Goal: Task Accomplishment & Management: Manage account settings

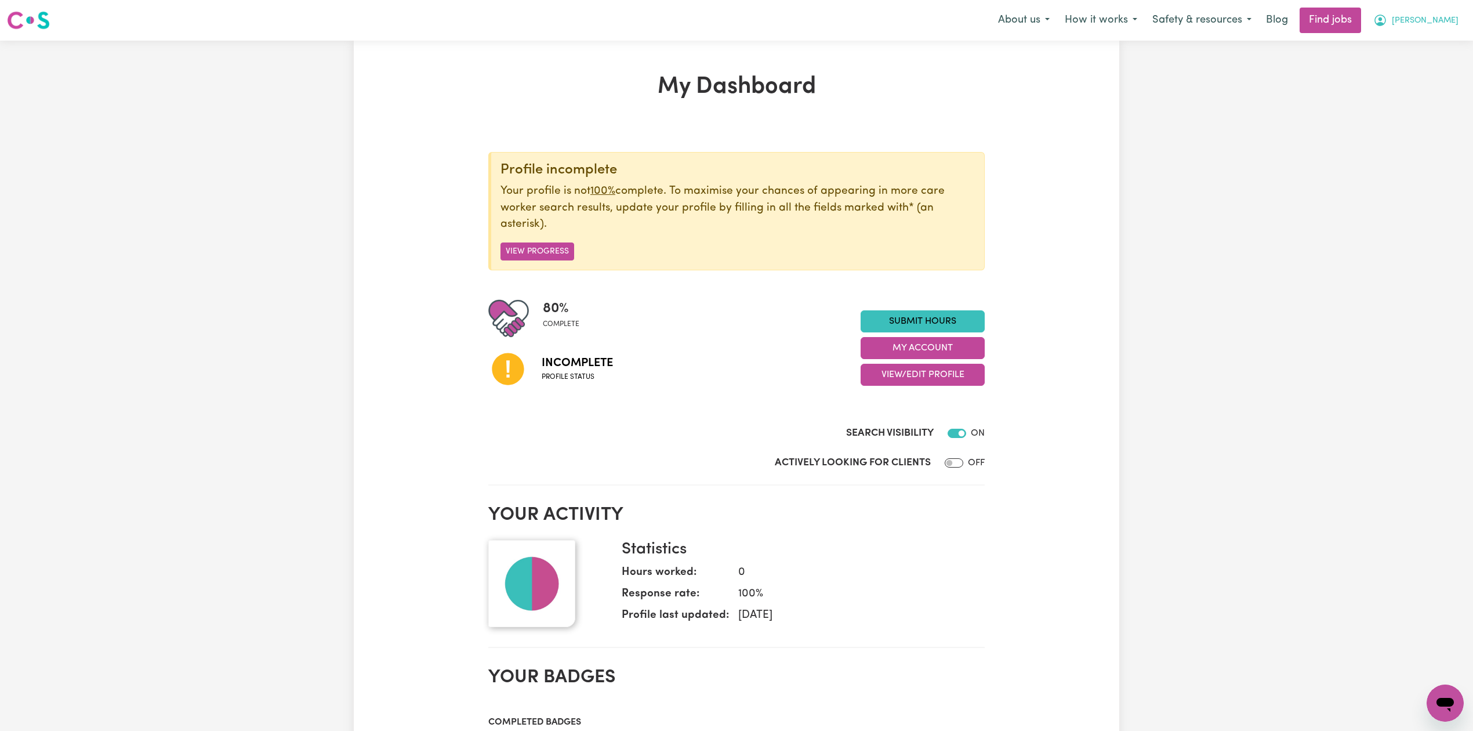
click at [1433, 26] on span "[PERSON_NAME]" at bounding box center [1425, 21] width 67 height 13
click at [1422, 84] on link "Logout" at bounding box center [1420, 89] width 92 height 22
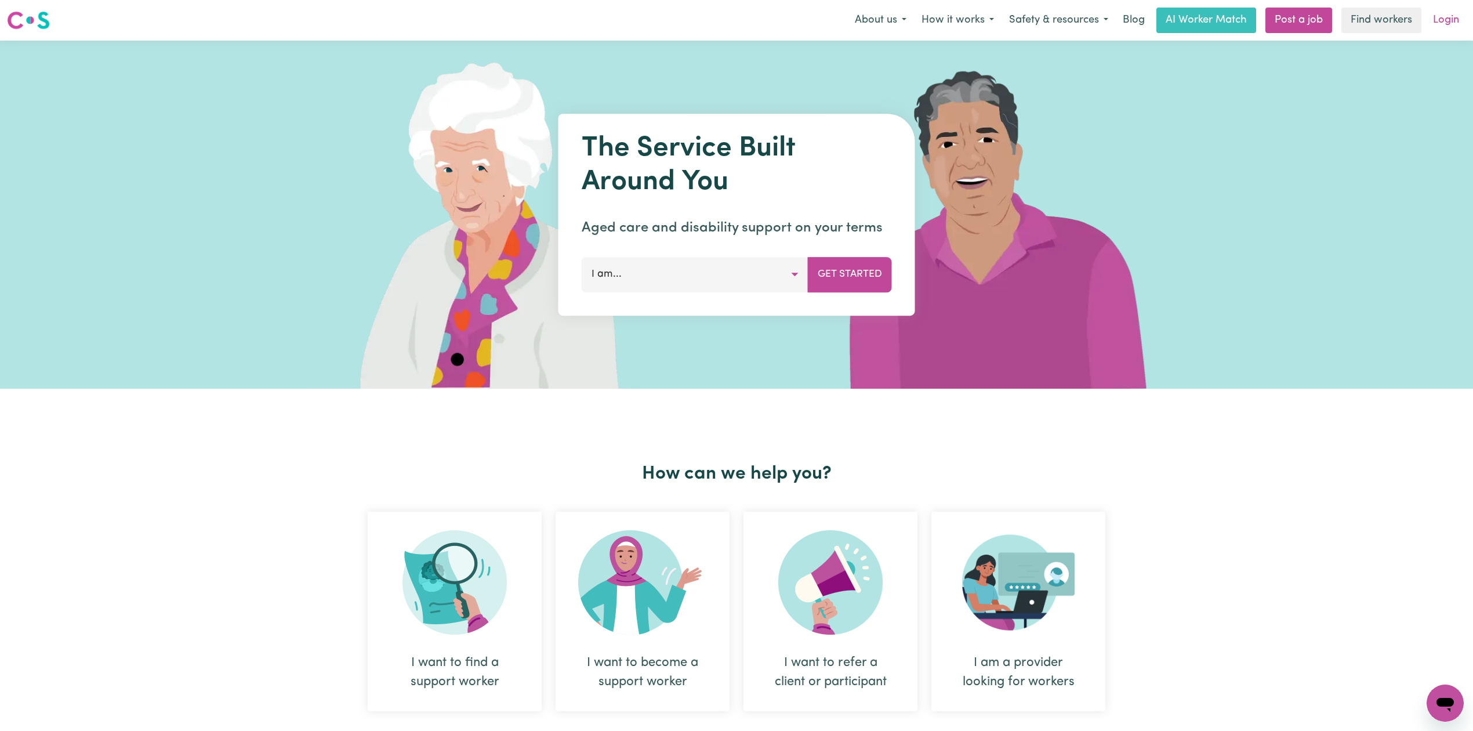
click at [1443, 24] on link "Login" at bounding box center [1446, 21] width 40 height 26
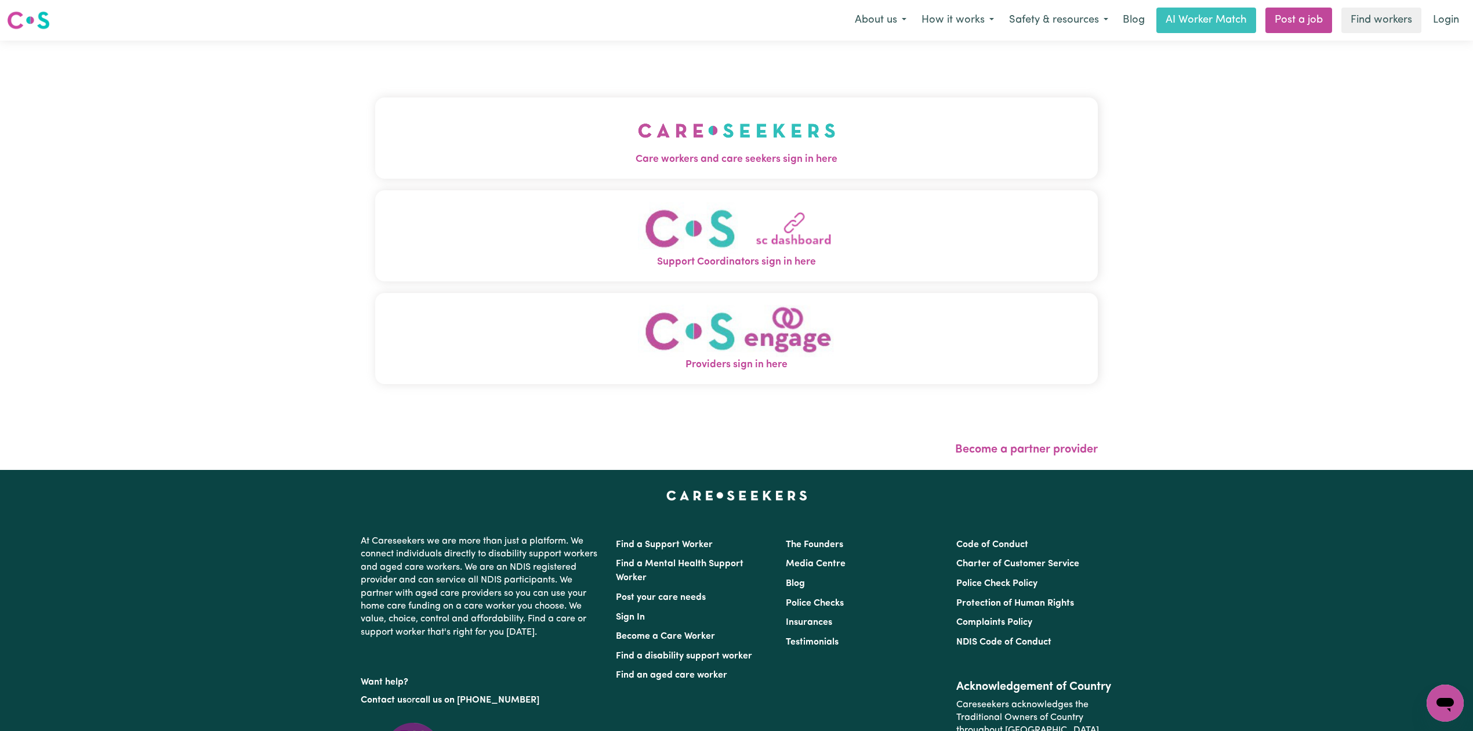
click at [653, 136] on button "Care workers and care seekers sign in here" at bounding box center [736, 137] width 723 height 81
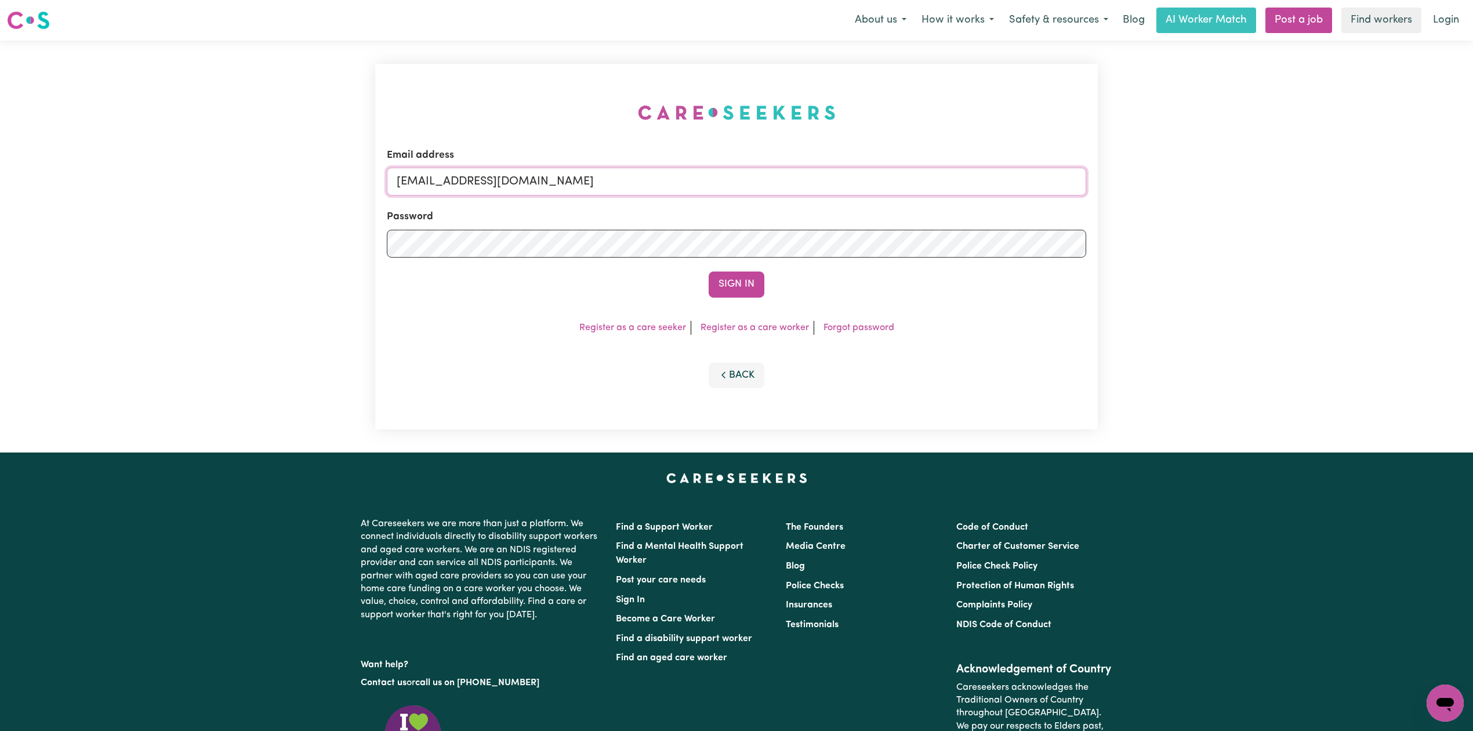
click at [502, 179] on input "[EMAIL_ADDRESS][DOMAIN_NAME]" at bounding box center [737, 182] width 700 height 28
drag, startPoint x: 455, startPoint y: 174, endPoint x: 755, endPoint y: 202, distance: 300.7
click at [755, 202] on form "Email address Superuser~[EMAIL_ADDRESS][DOMAIN_NAME] Password Sign In" at bounding box center [737, 223] width 700 height 150
type input "Superuser~[EMAIL_ADDRESS][DOMAIN_NAME]"
click at [741, 275] on button "Sign In" at bounding box center [737, 284] width 56 height 26
